Goal: Task Accomplishment & Management: Use online tool/utility

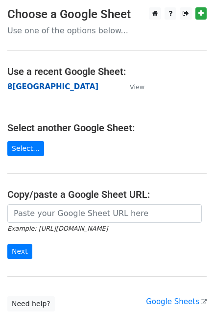
click at [30, 88] on strong "8[GEOGRAPHIC_DATA]" at bounding box center [52, 86] width 91 height 9
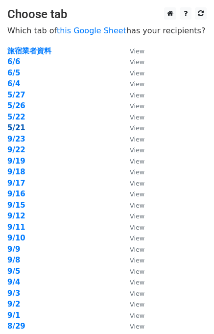
click at [20, 129] on strong "5/21" at bounding box center [16, 127] width 18 height 9
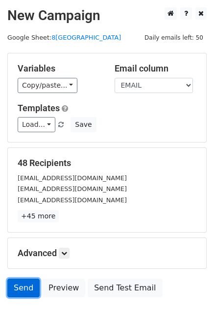
click at [29, 285] on link "Send" at bounding box center [23, 287] width 32 height 19
